Goal: Find specific page/section

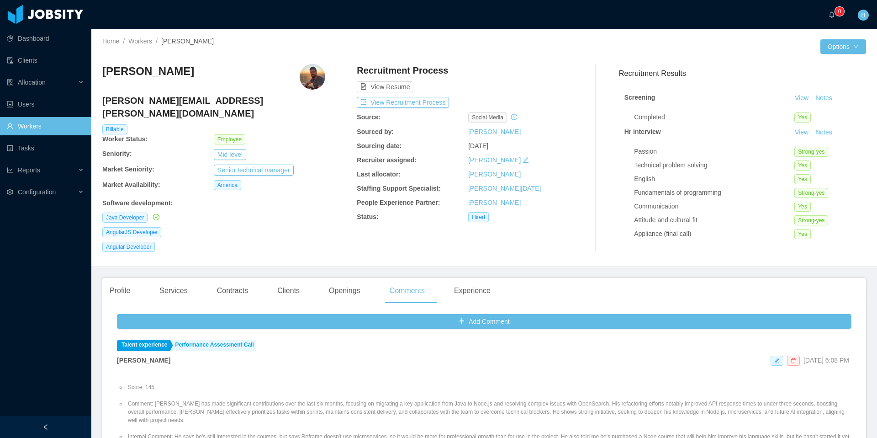
click at [50, 120] on link "Workers" at bounding box center [45, 126] width 77 height 18
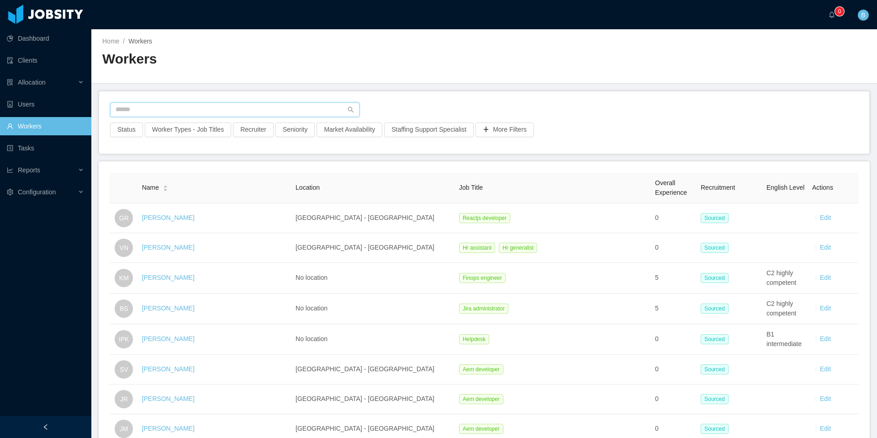
click at [153, 107] on input "text" at bounding box center [235, 109] width 250 height 15
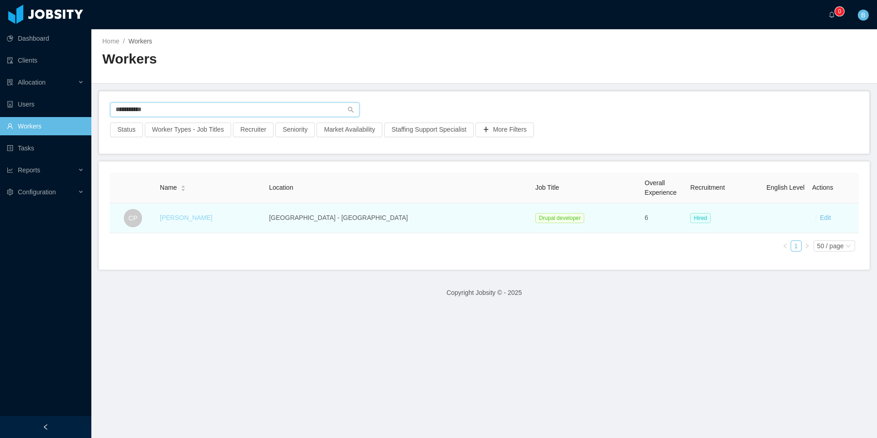
type input "**********"
click at [202, 218] on link "[PERSON_NAME]" at bounding box center [186, 217] width 53 height 7
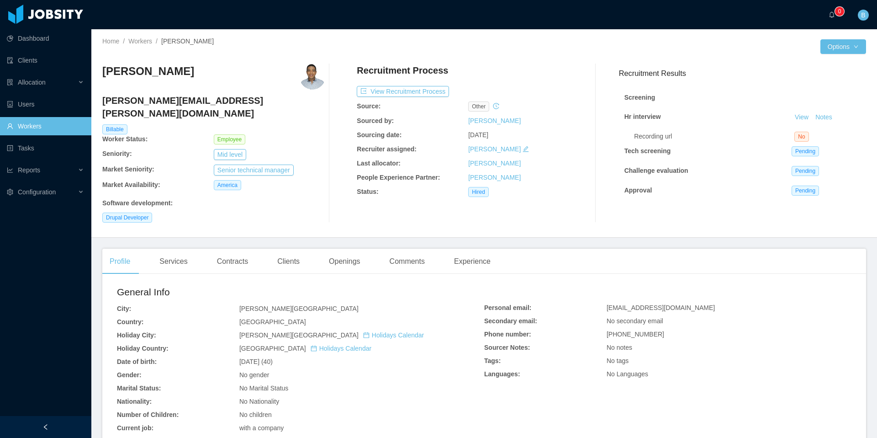
click at [314, 78] on img at bounding box center [313, 77] width 26 height 26
click at [296, 252] on div "Clients" at bounding box center [288, 262] width 37 height 26
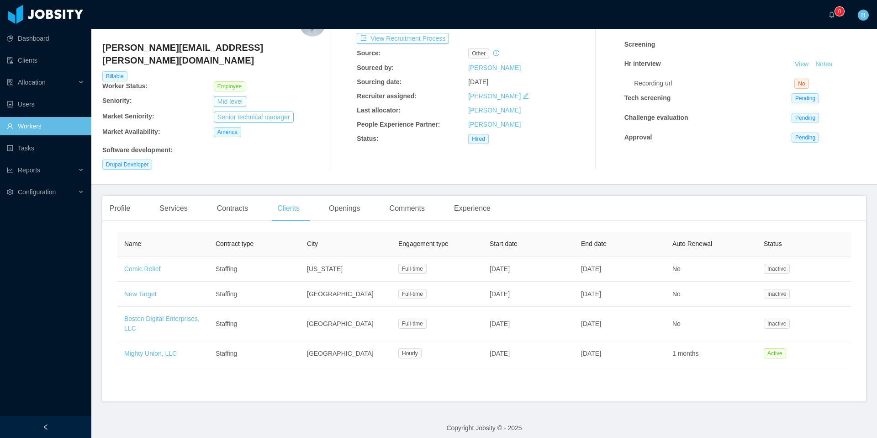
scroll to position [53, 0]
click at [416, 202] on div "Comments" at bounding box center [407, 209] width 50 height 26
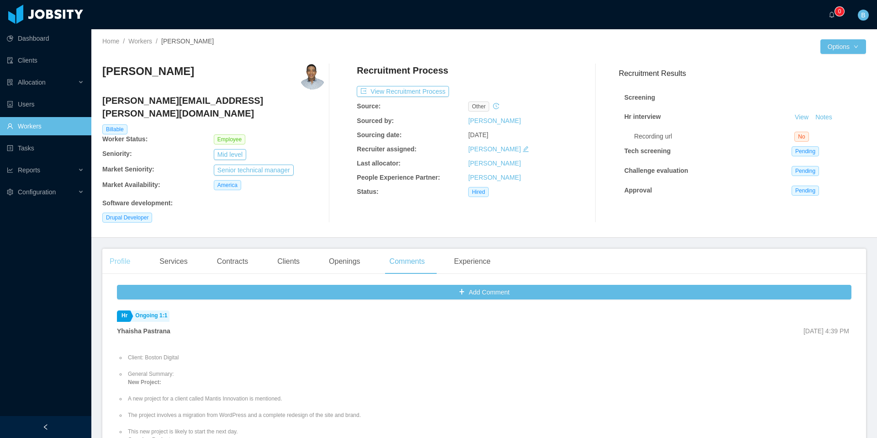
click at [122, 252] on div "Profile" at bounding box center [119, 262] width 35 height 26
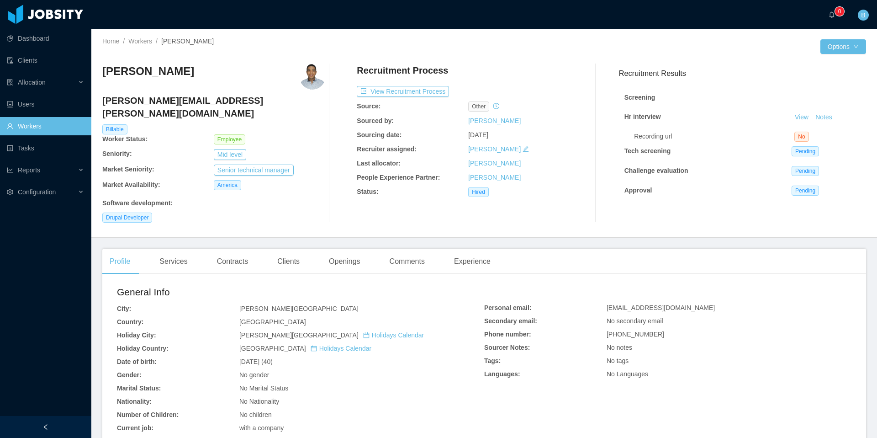
scroll to position [109, 0]
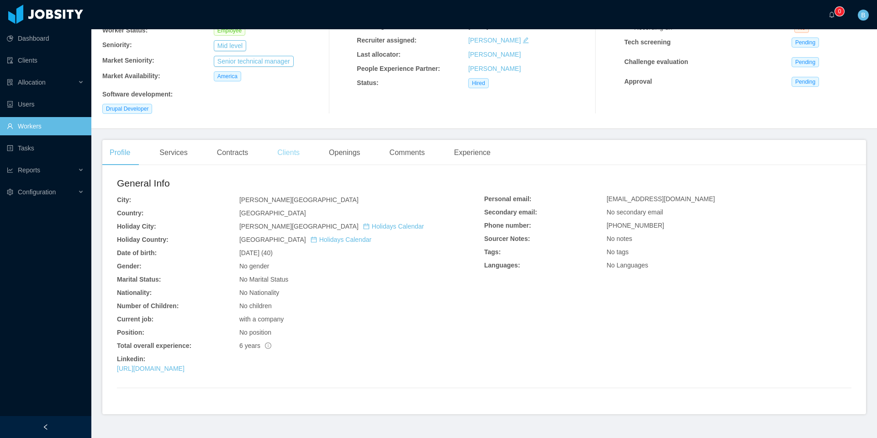
click at [296, 150] on div "Clients" at bounding box center [288, 153] width 37 height 26
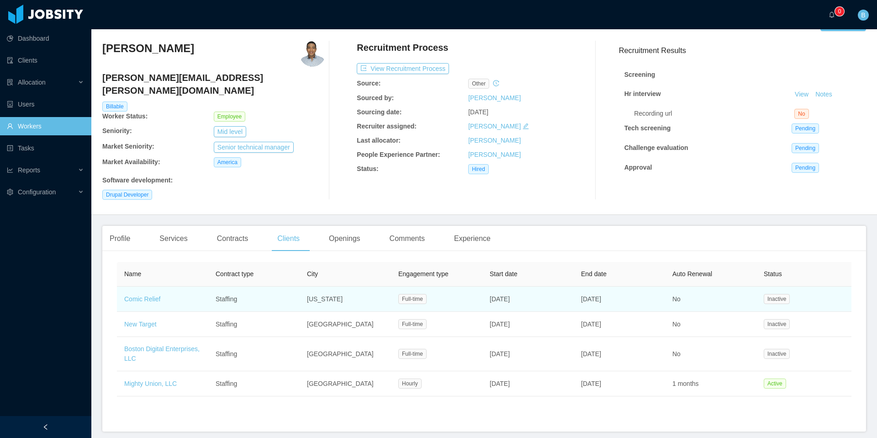
scroll to position [59, 0]
